Goal: Use online tool/utility: Utilize a website feature to perform a specific function

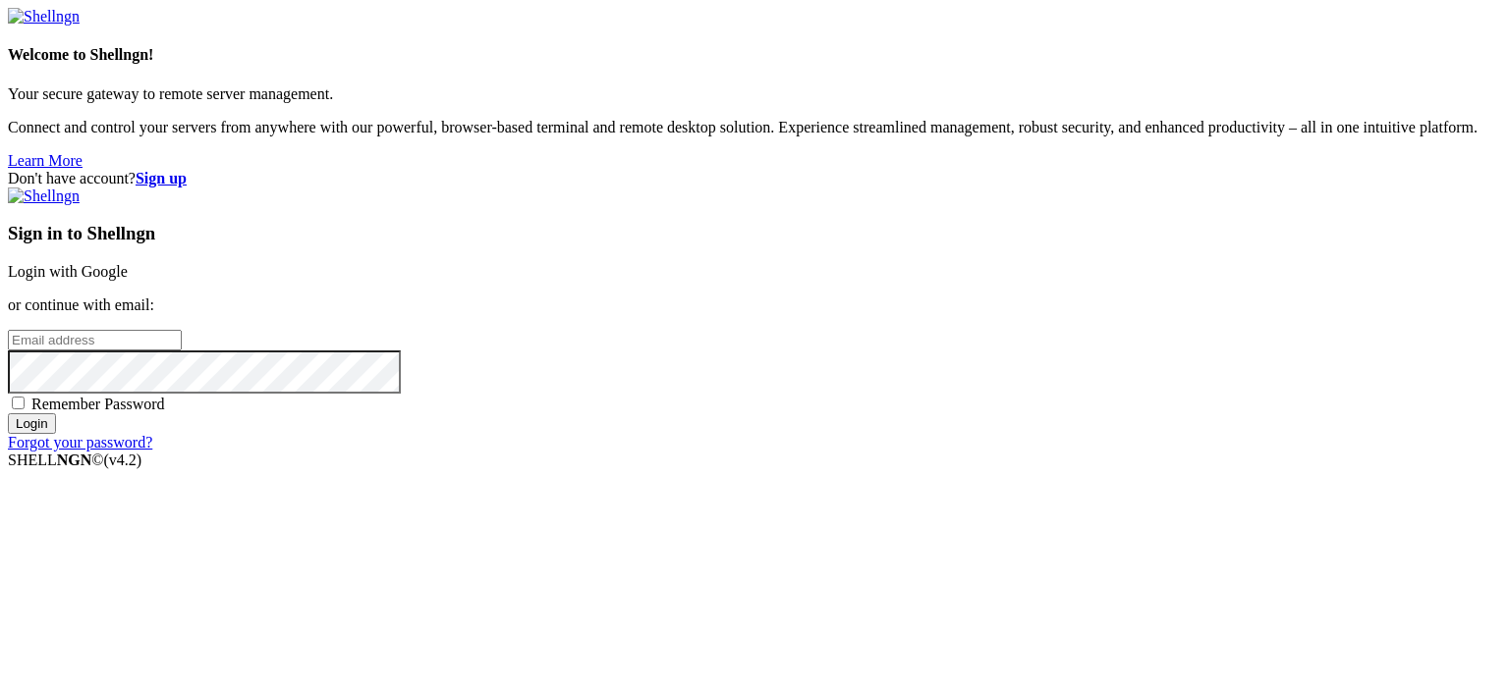
click at [128, 263] on link "Login with Google" at bounding box center [68, 271] width 120 height 17
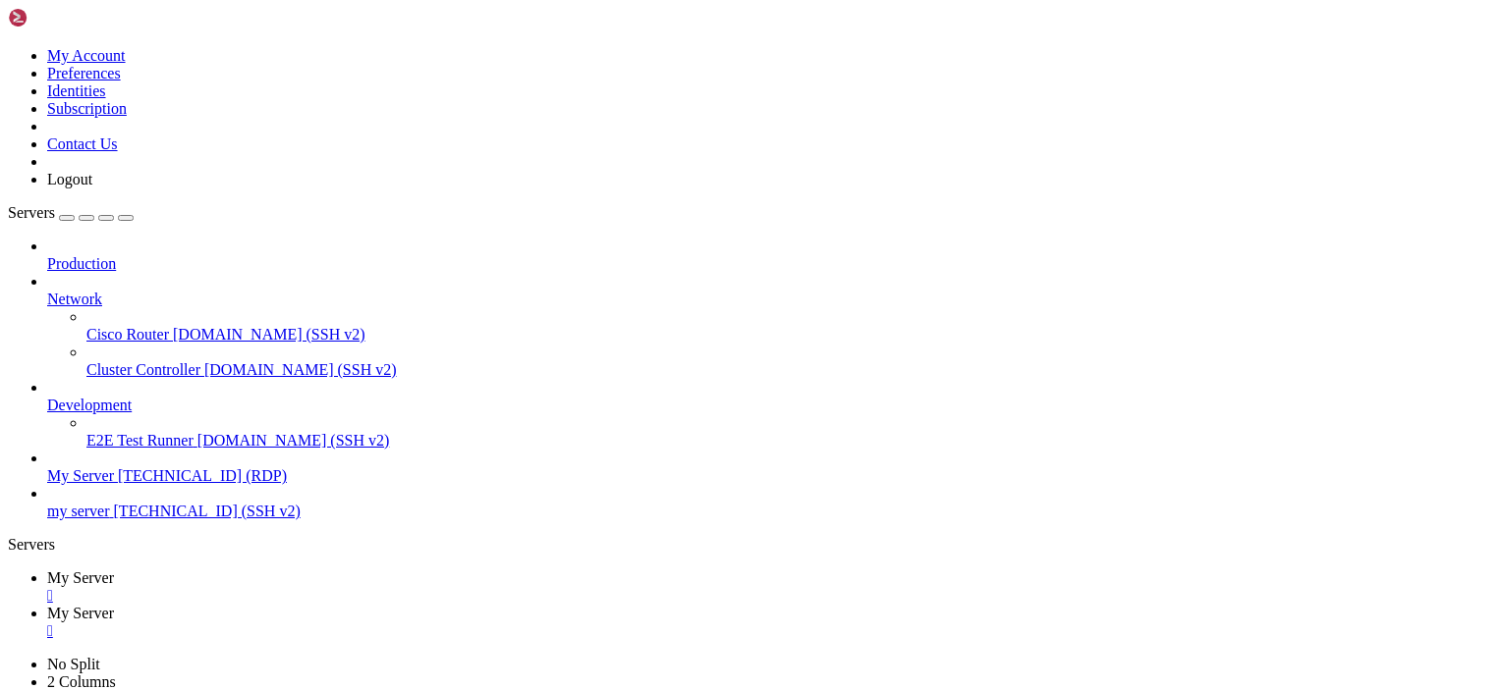
drag, startPoint x: 638, startPoint y: 1302, endPoint x: 635, endPoint y: 1322, distance: 19.9
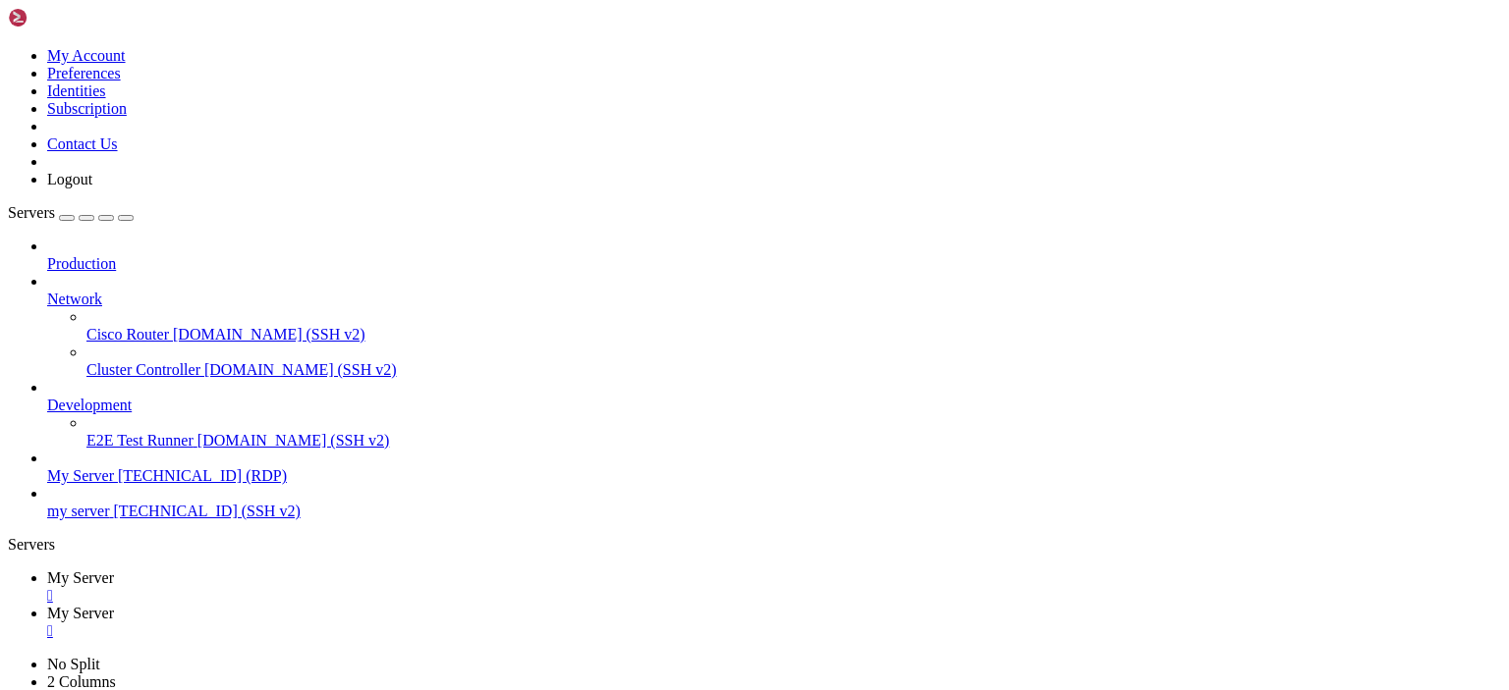
drag, startPoint x: 529, startPoint y: 1113, endPoint x: 620, endPoint y: 1188, distance: 117.8
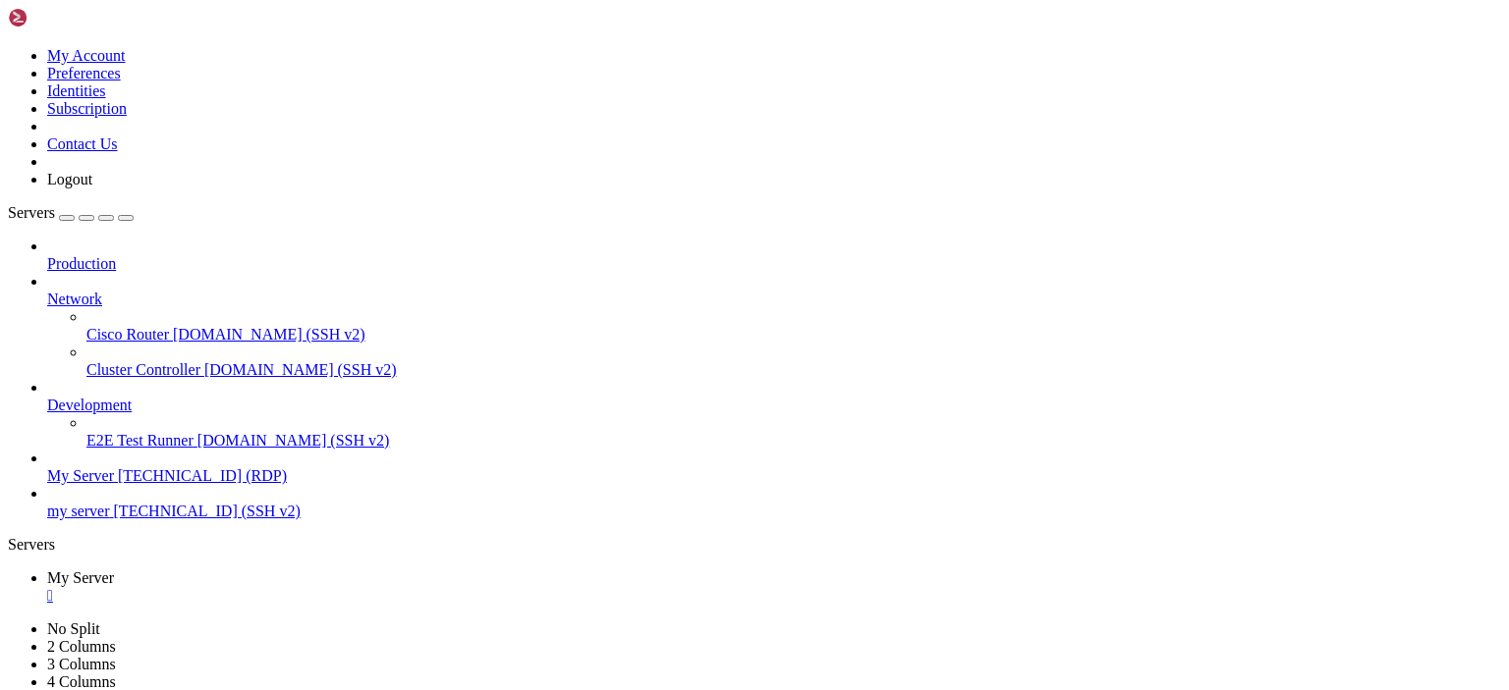
drag, startPoint x: 289, startPoint y: 952, endPoint x: 137, endPoint y: 937, distance: 152.9
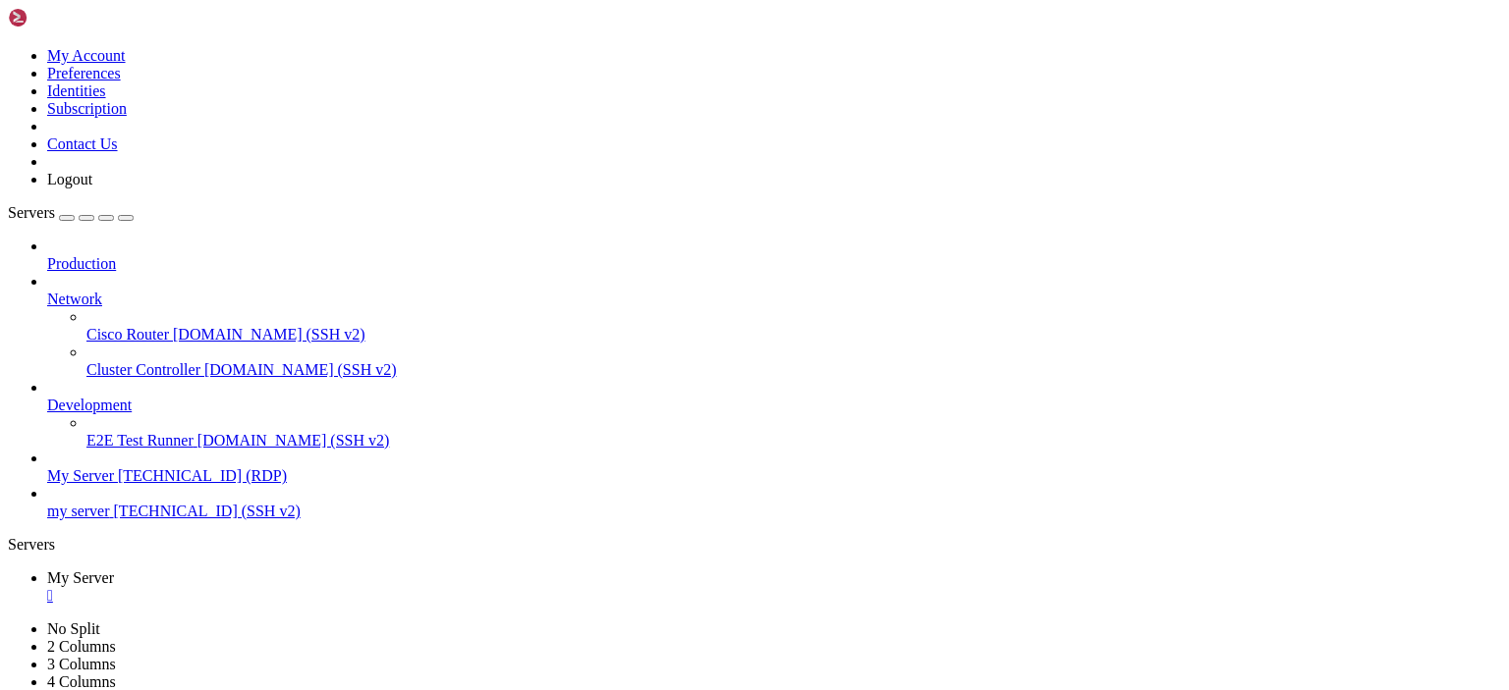
drag, startPoint x: 423, startPoint y: 934, endPoint x: 400, endPoint y: 936, distance: 23.7
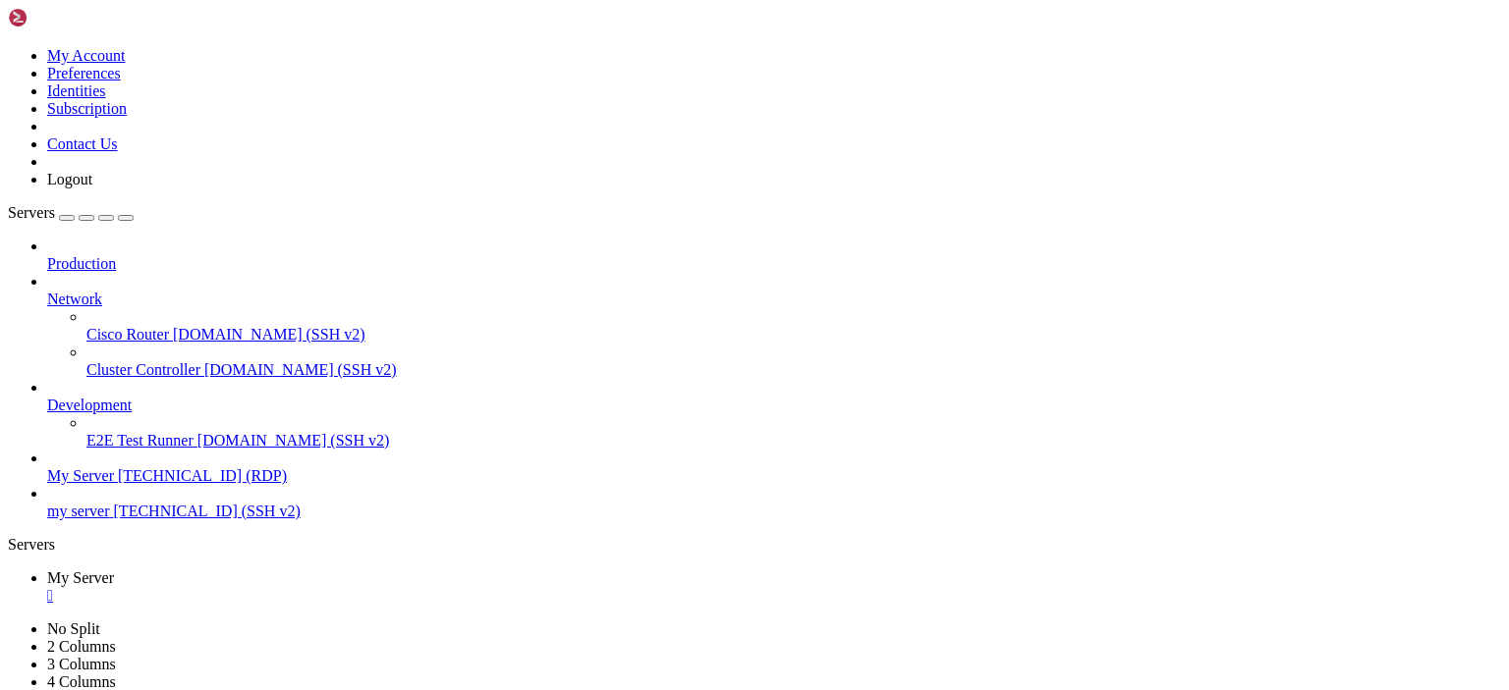
drag, startPoint x: 370, startPoint y: 1165, endPoint x: 270, endPoint y: 1162, distance: 100.2
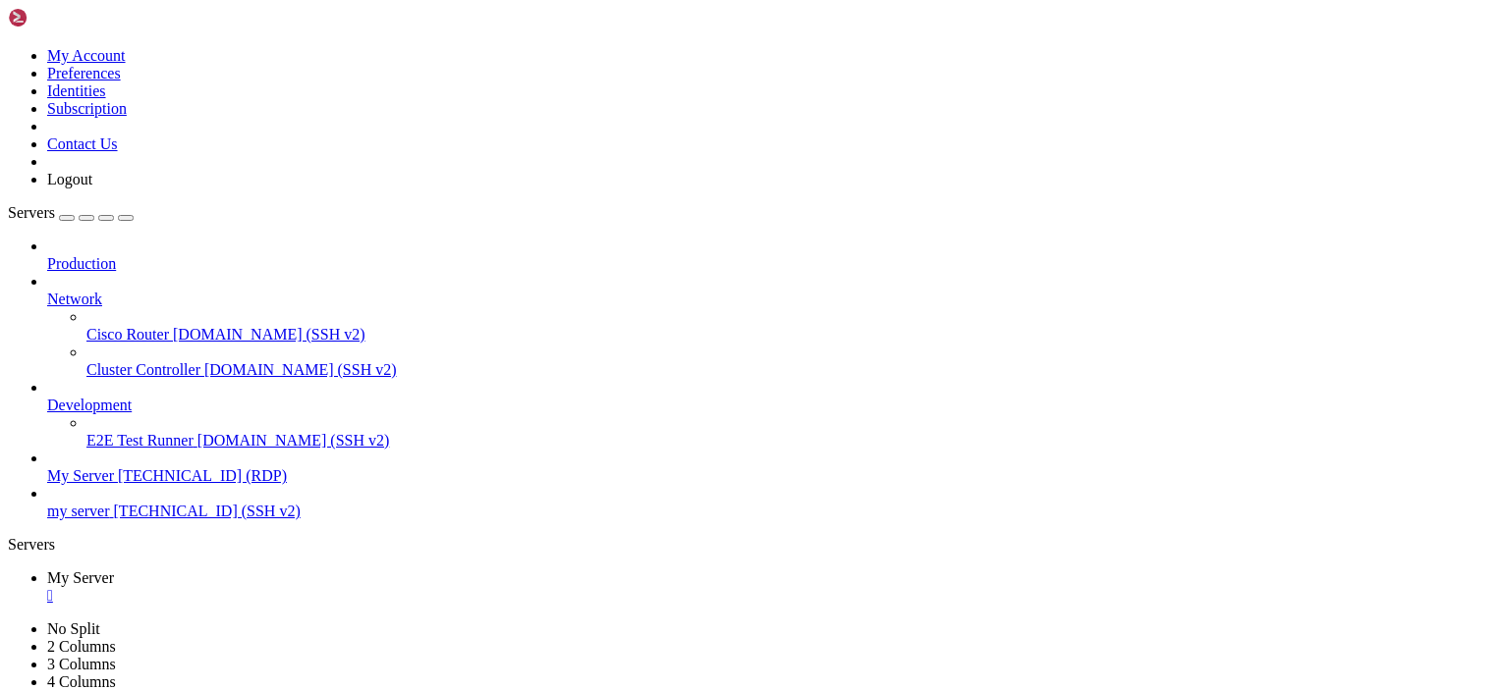
drag, startPoint x: 370, startPoint y: 1164, endPoint x: 267, endPoint y: 1167, distance: 103.2
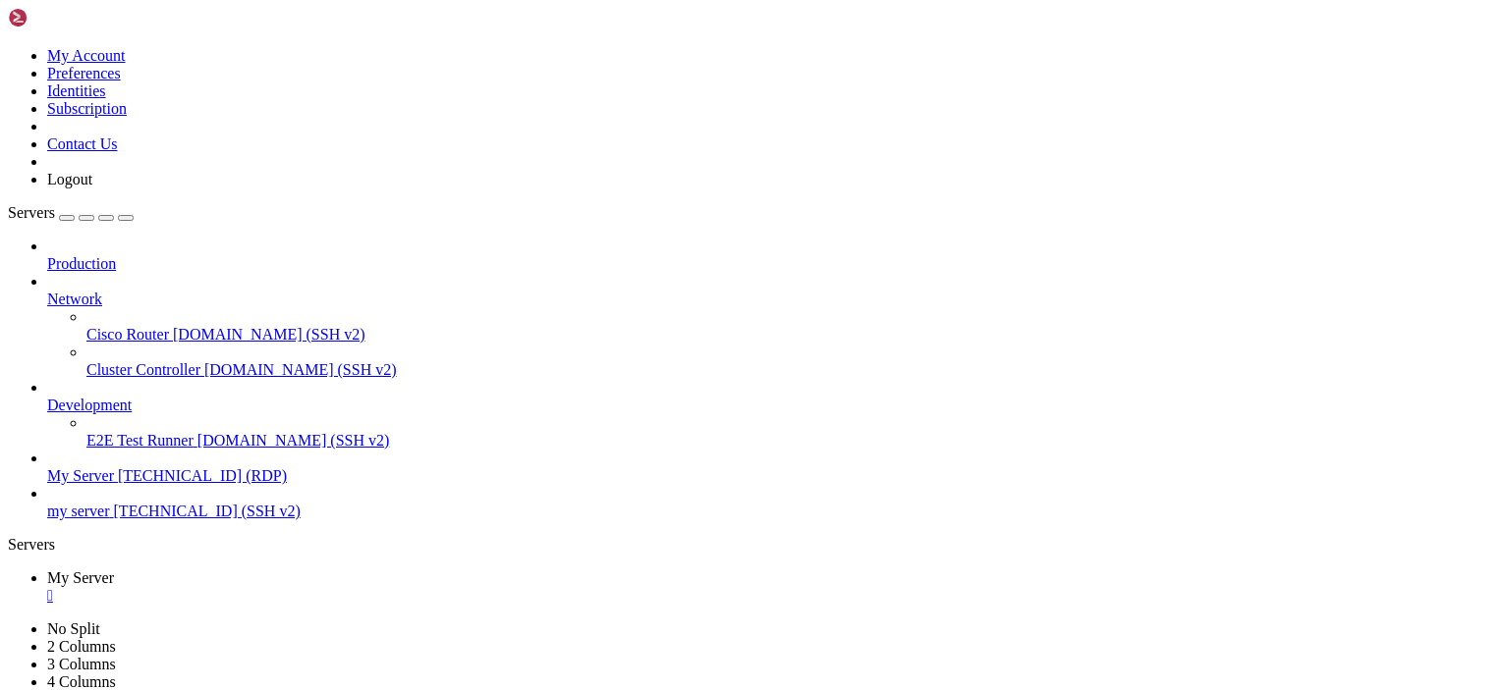
drag, startPoint x: 1033, startPoint y: 902, endPoint x: 1039, endPoint y: 954, distance: 52.4
drag, startPoint x: 1032, startPoint y: 935, endPoint x: 1028, endPoint y: 1009, distance: 73.8
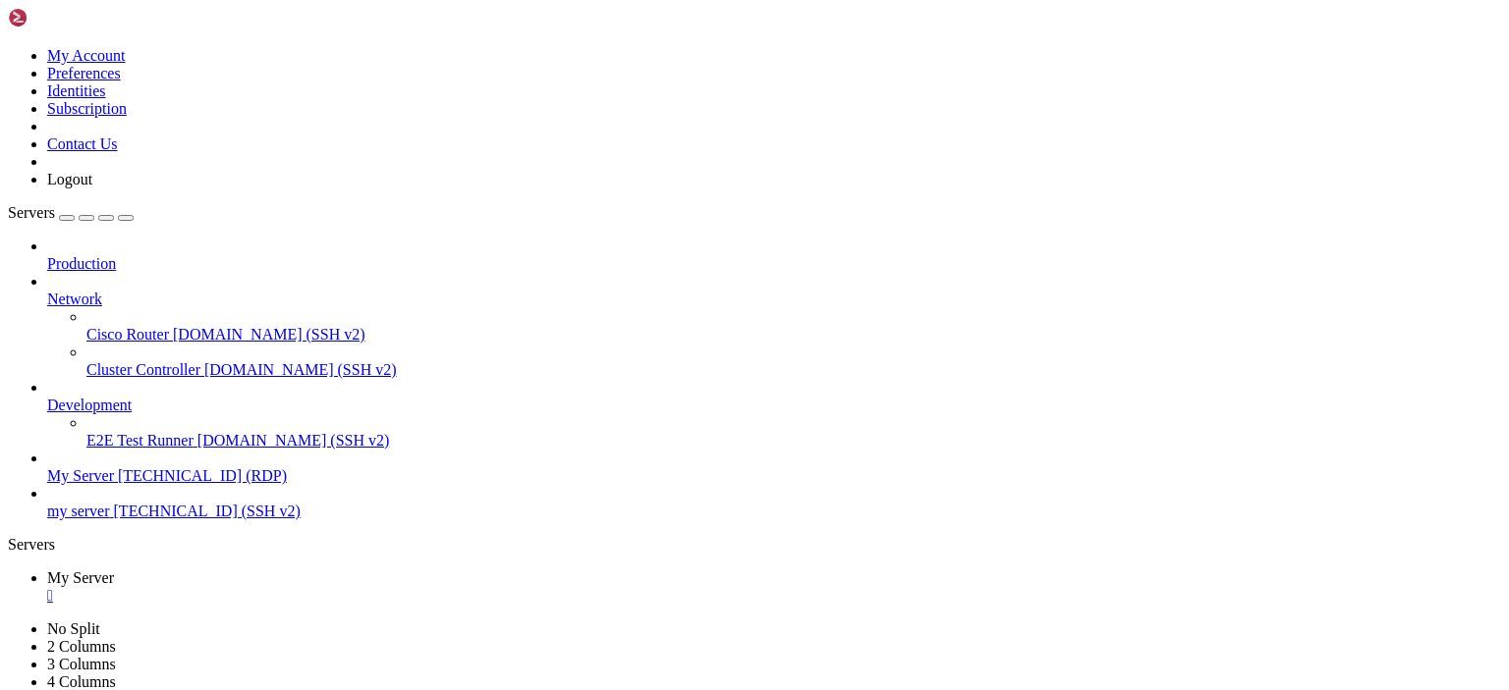
drag, startPoint x: 882, startPoint y: 781, endPoint x: 339, endPoint y: 893, distance: 554.6
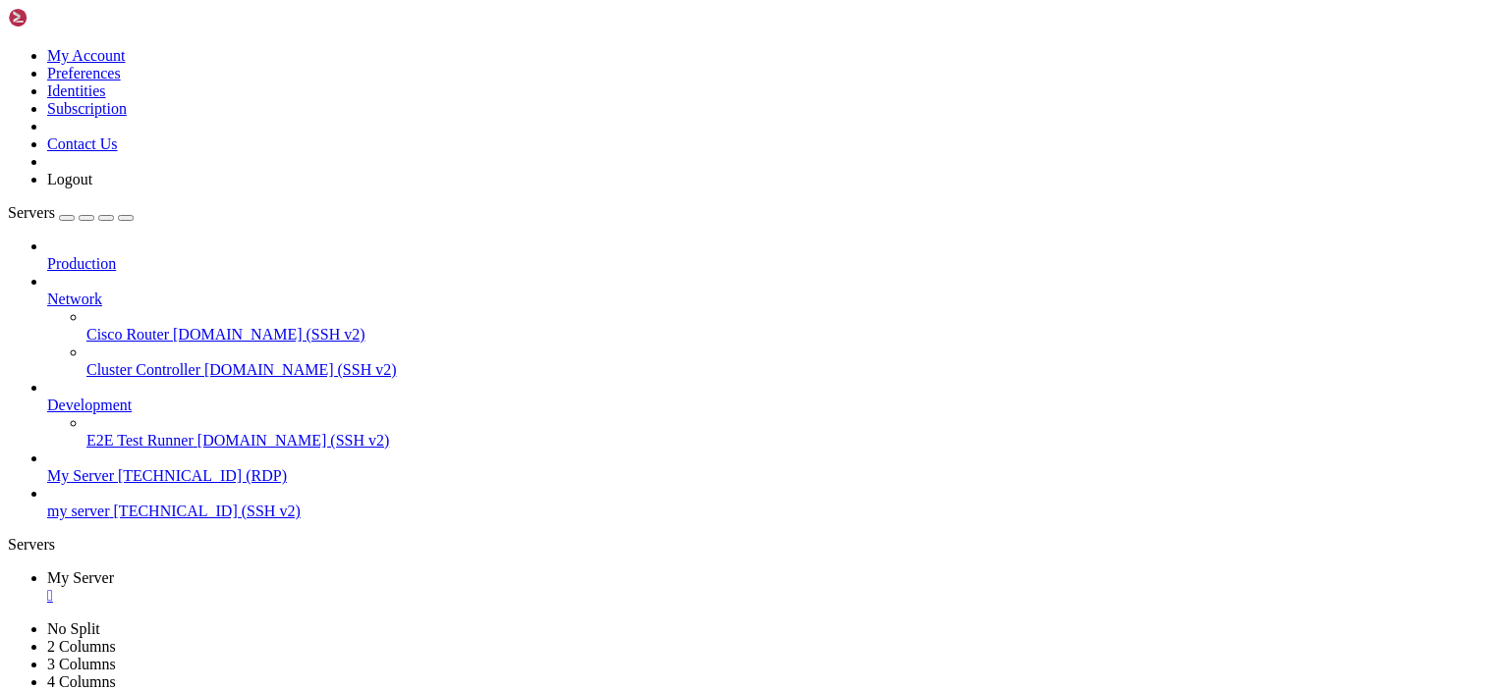
drag, startPoint x: 305, startPoint y: 915, endPoint x: 266, endPoint y: 912, distance: 39.4
